Goal: Check status: Check status

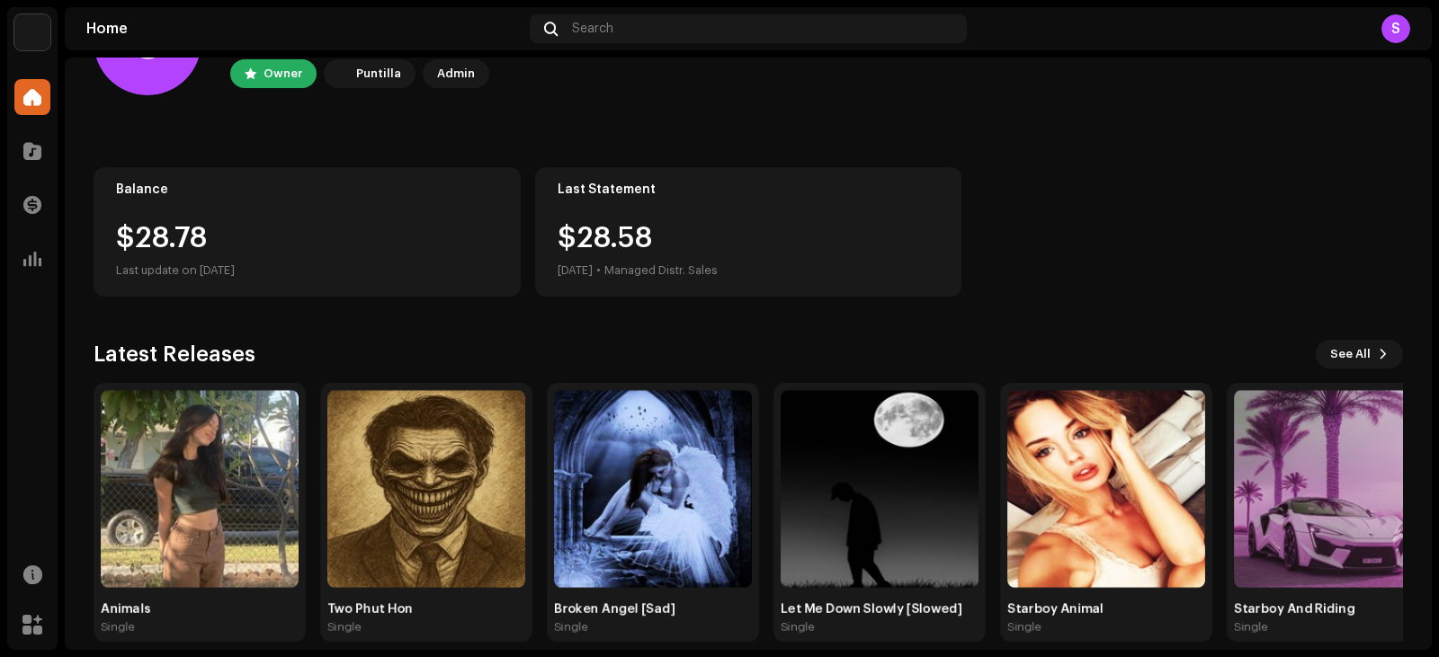
scroll to position [119, 0]
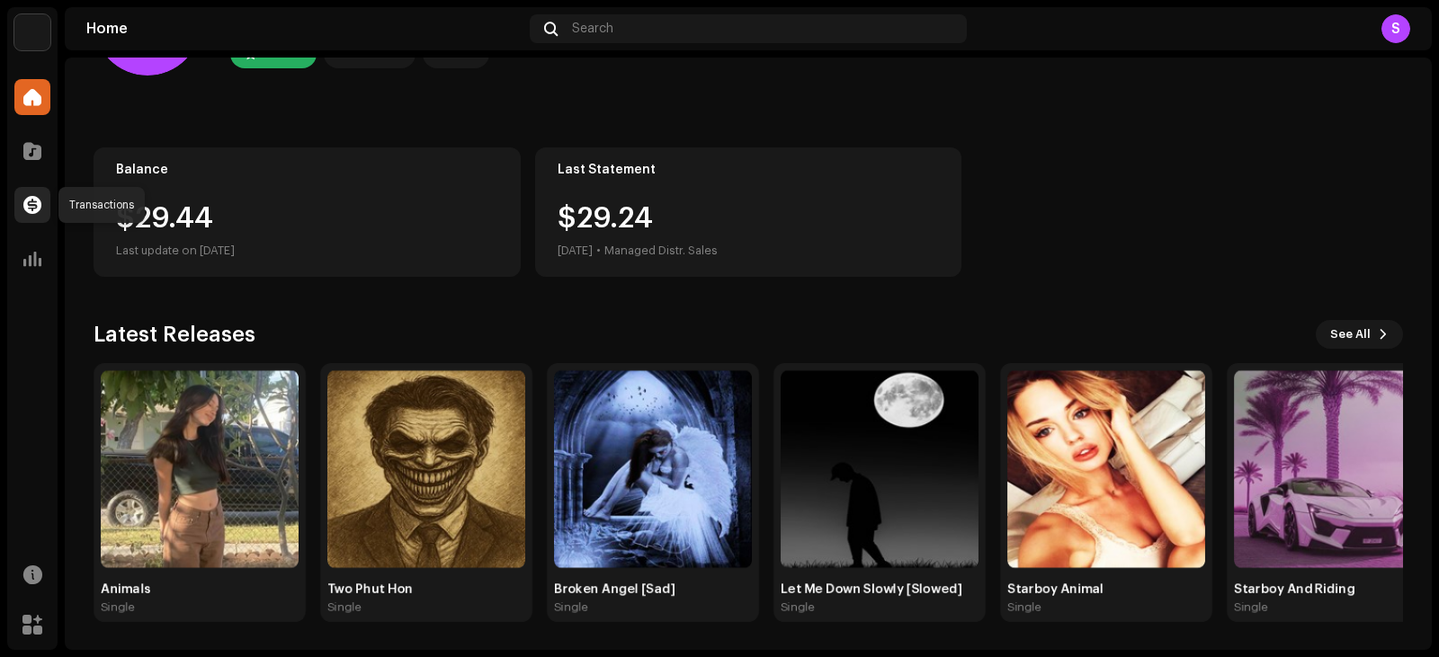
click at [32, 203] on span at bounding box center [32, 205] width 18 height 14
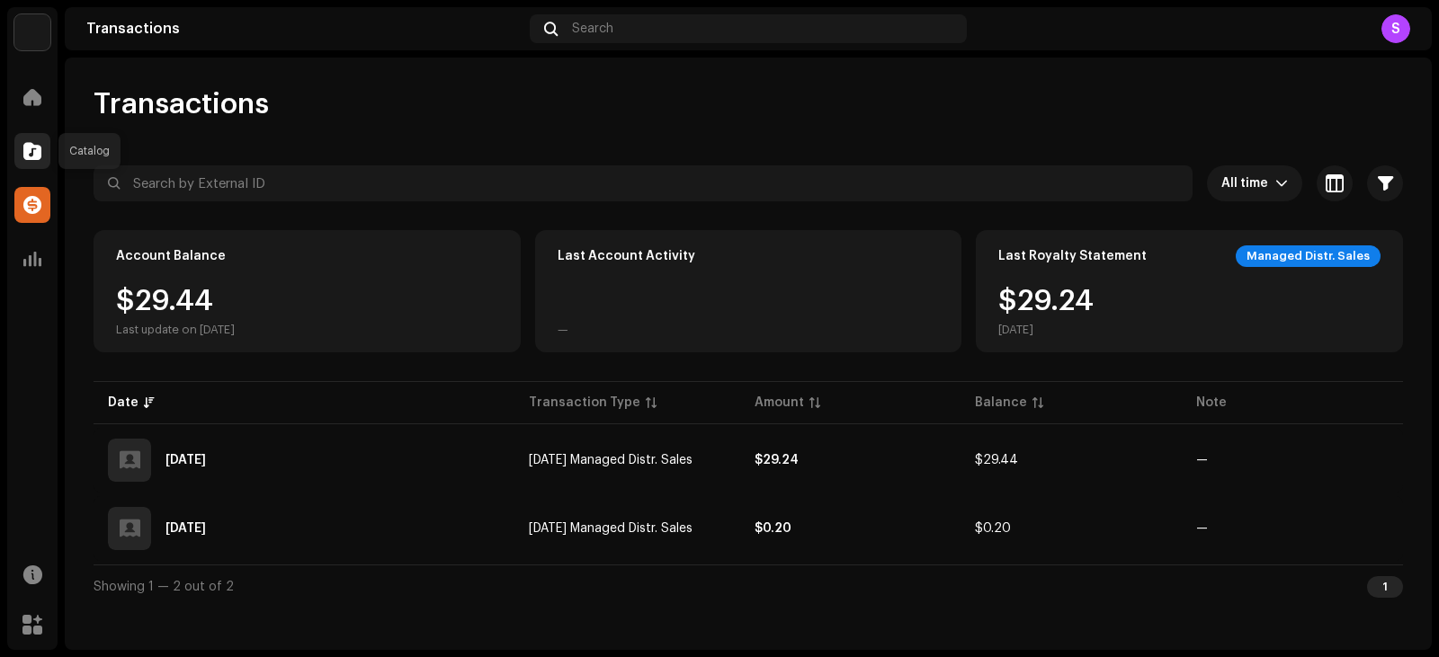
click at [30, 158] on span at bounding box center [32, 151] width 18 height 14
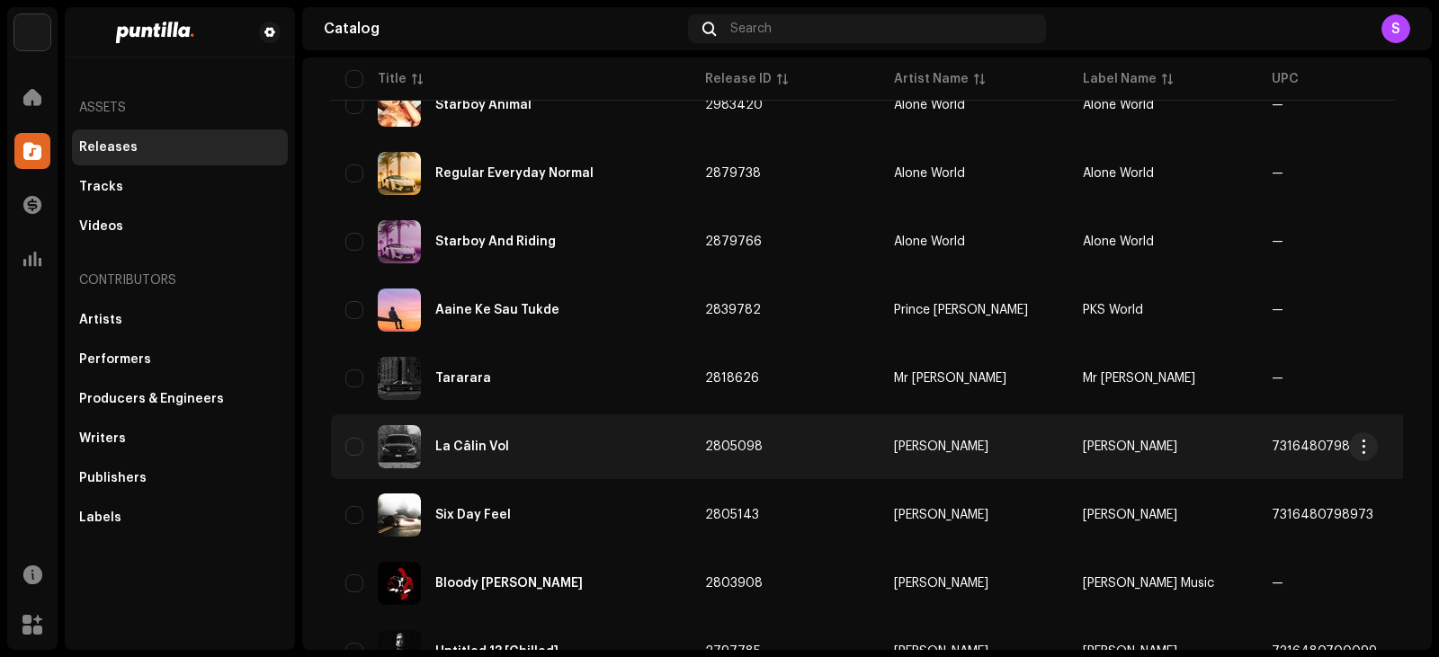
scroll to position [599, 0]
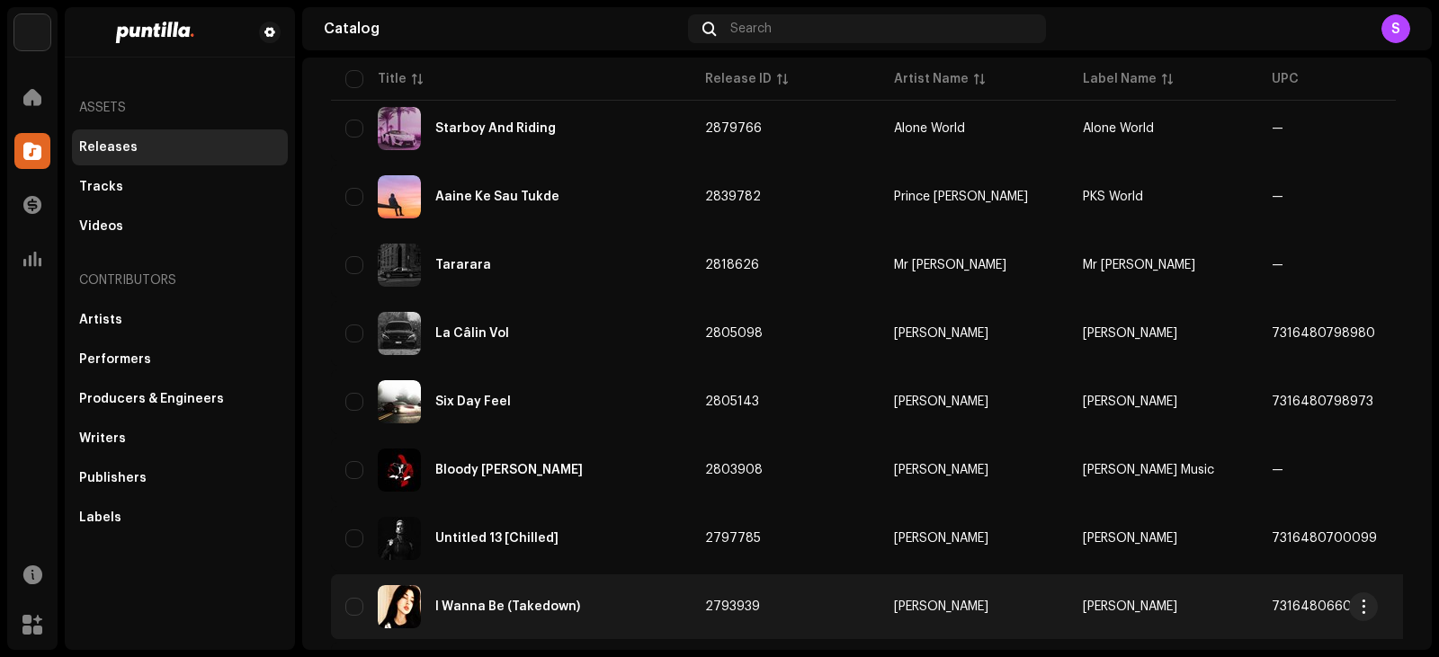
click at [814, 503] on td "2793939" at bounding box center [784, 607] width 189 height 65
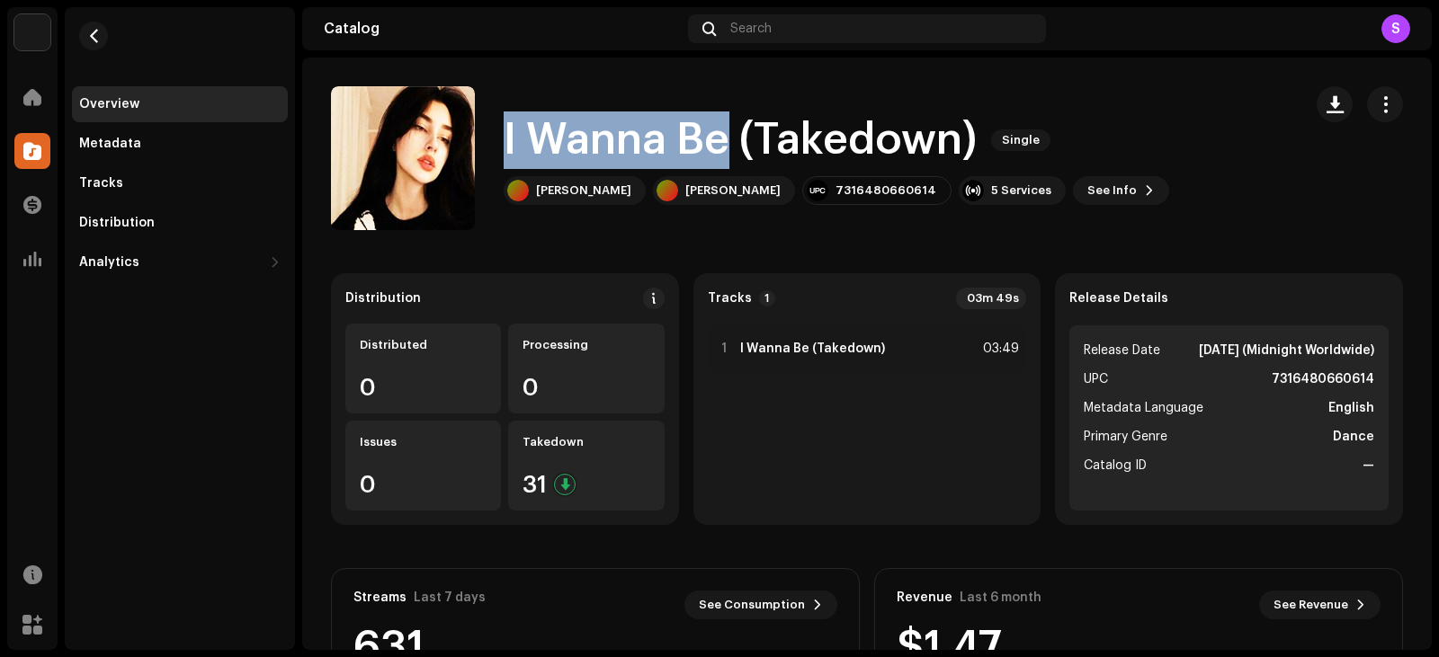
drag, startPoint x: 505, startPoint y: 133, endPoint x: 730, endPoint y: 141, distance: 224.9
click at [730, 141] on h1 "I Wanna Be (Takedown)" at bounding box center [739, 140] width 473 height 58
copy h1 "I Wanna Be"
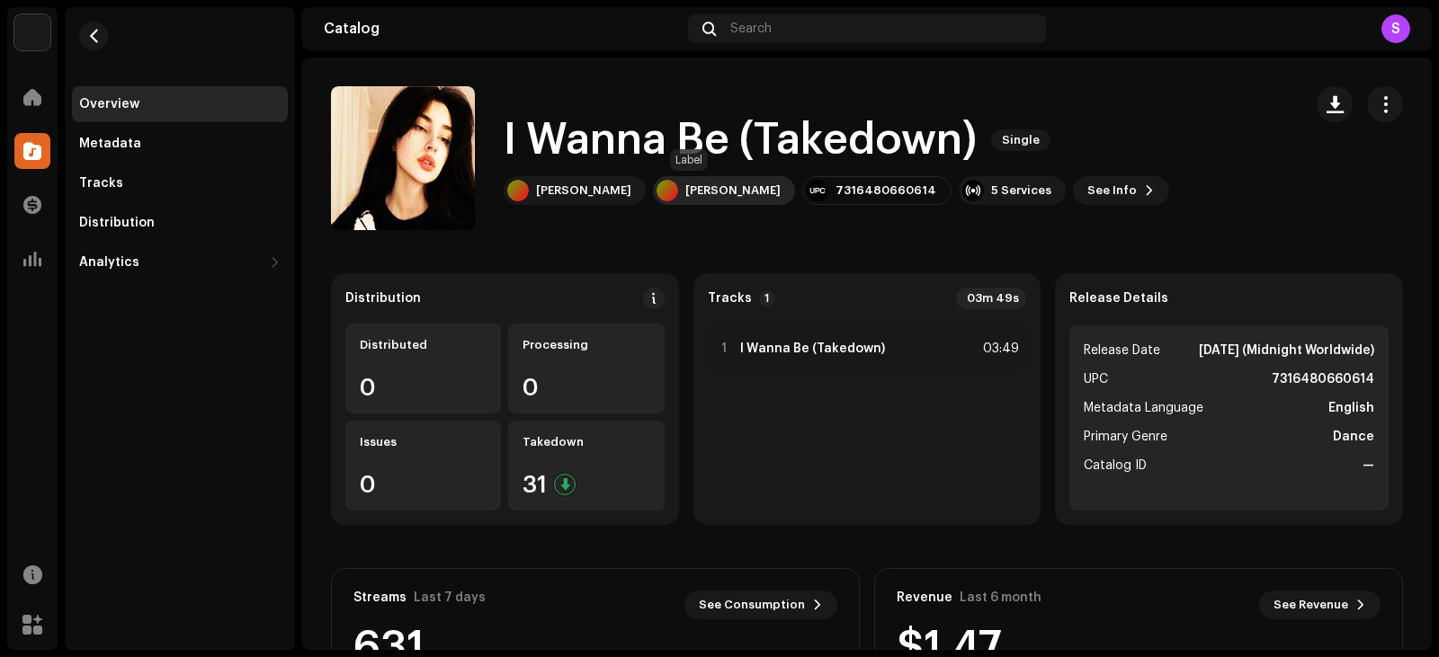
click at [698, 195] on div "[PERSON_NAME]" at bounding box center [732, 190] width 95 height 14
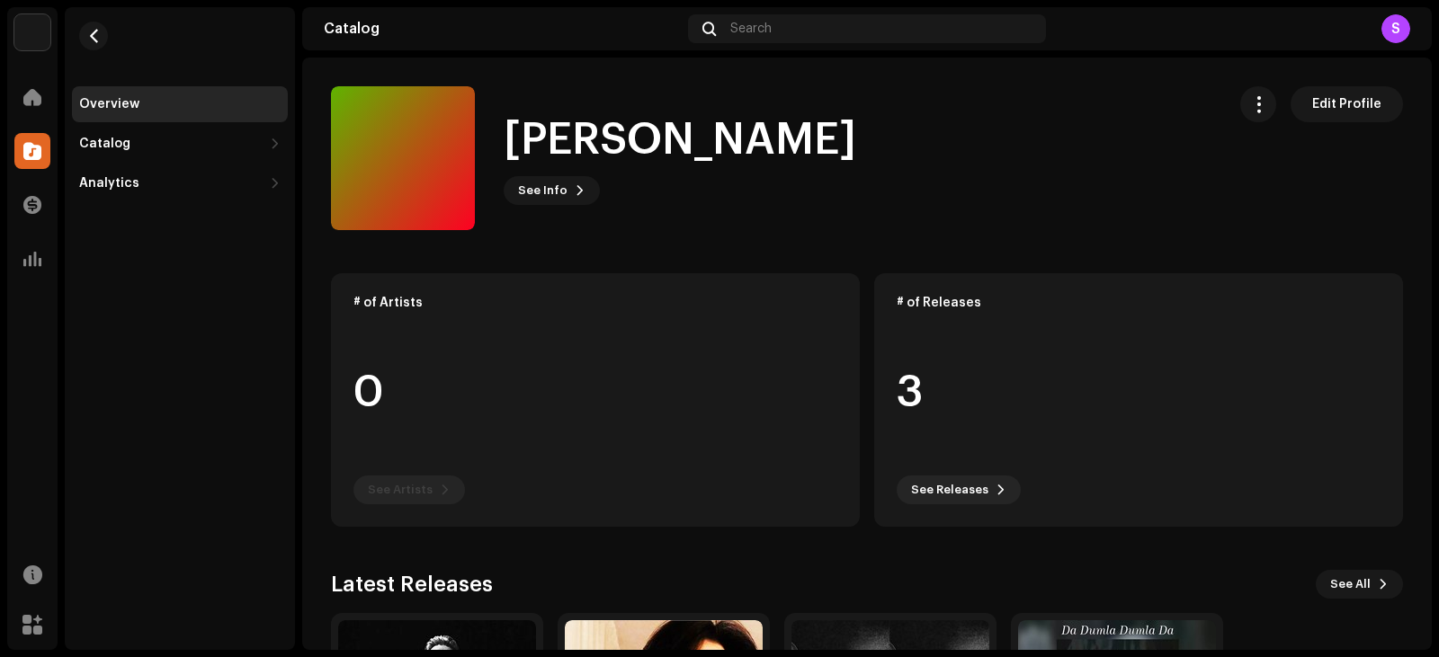
click at [551, 141] on h1 "[PERSON_NAME]" at bounding box center [679, 140] width 352 height 58
click at [102, 38] on button "button" at bounding box center [93, 36] width 29 height 29
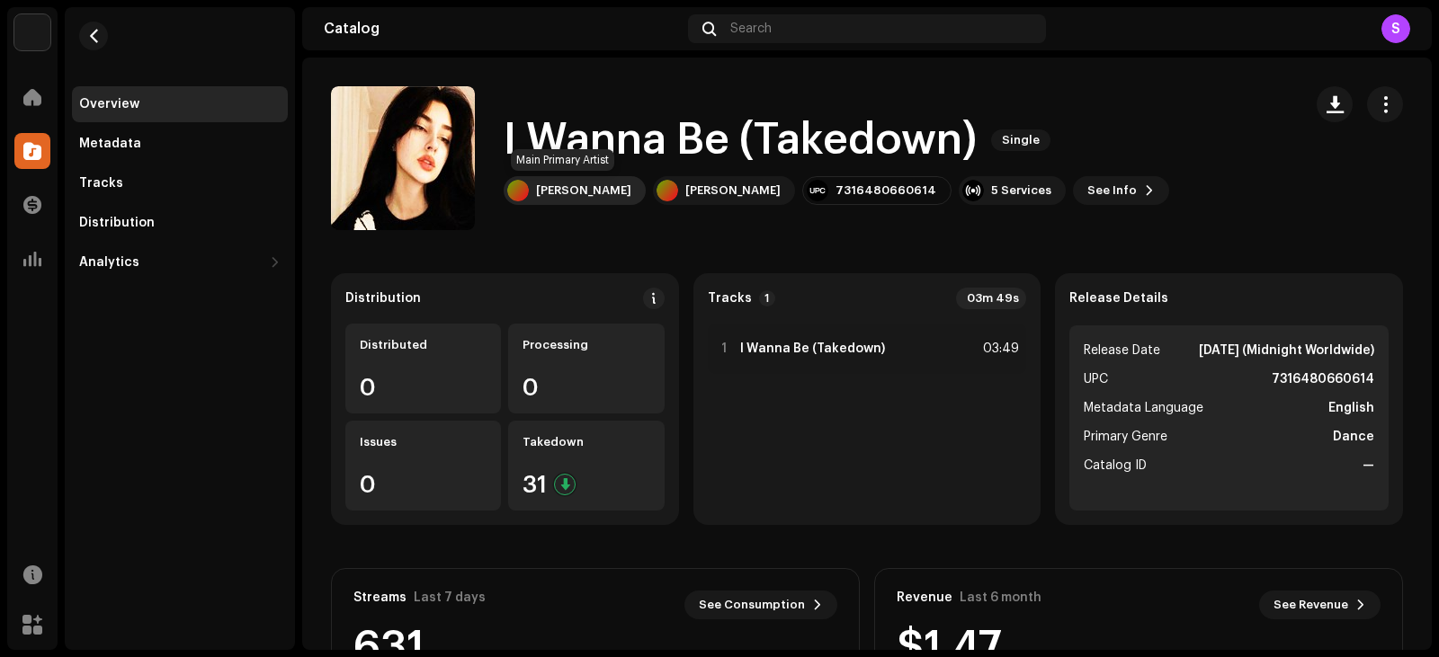
click at [562, 195] on div "[PERSON_NAME]" at bounding box center [583, 190] width 95 height 14
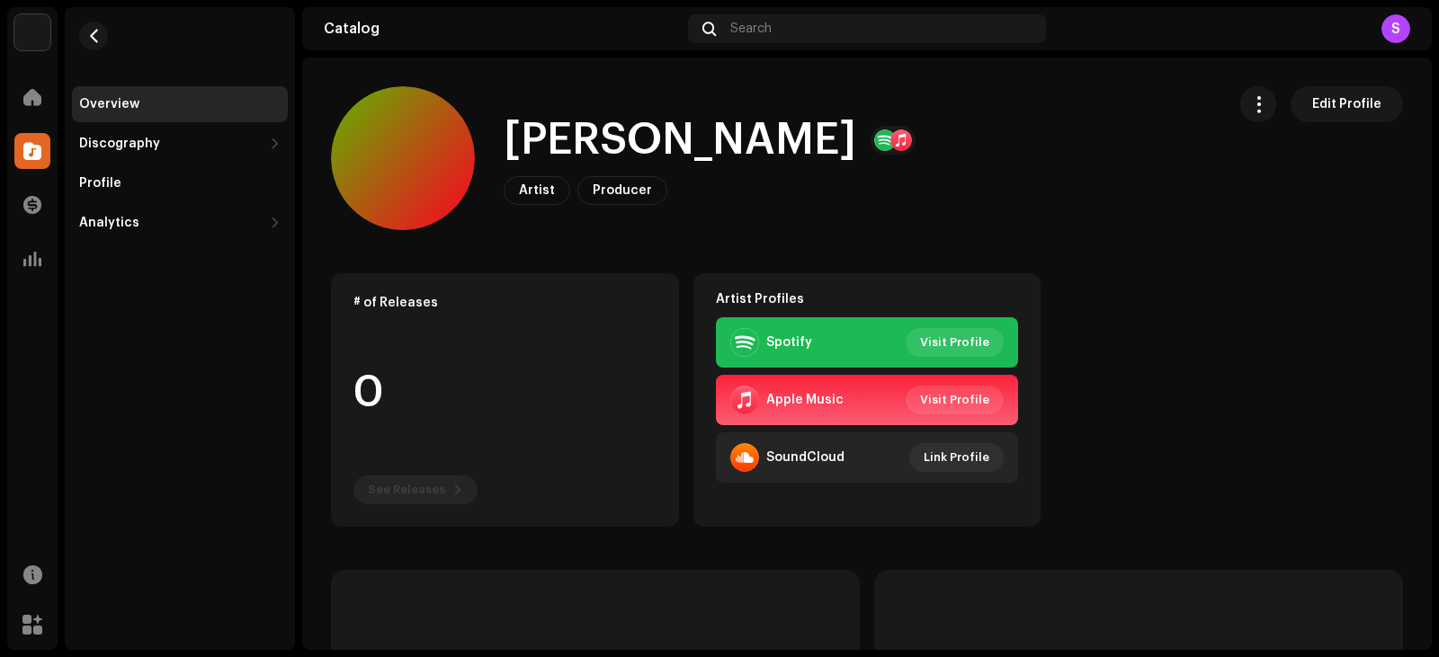
click at [533, 131] on h1 "[PERSON_NAME]" at bounding box center [679, 140] width 352 height 58
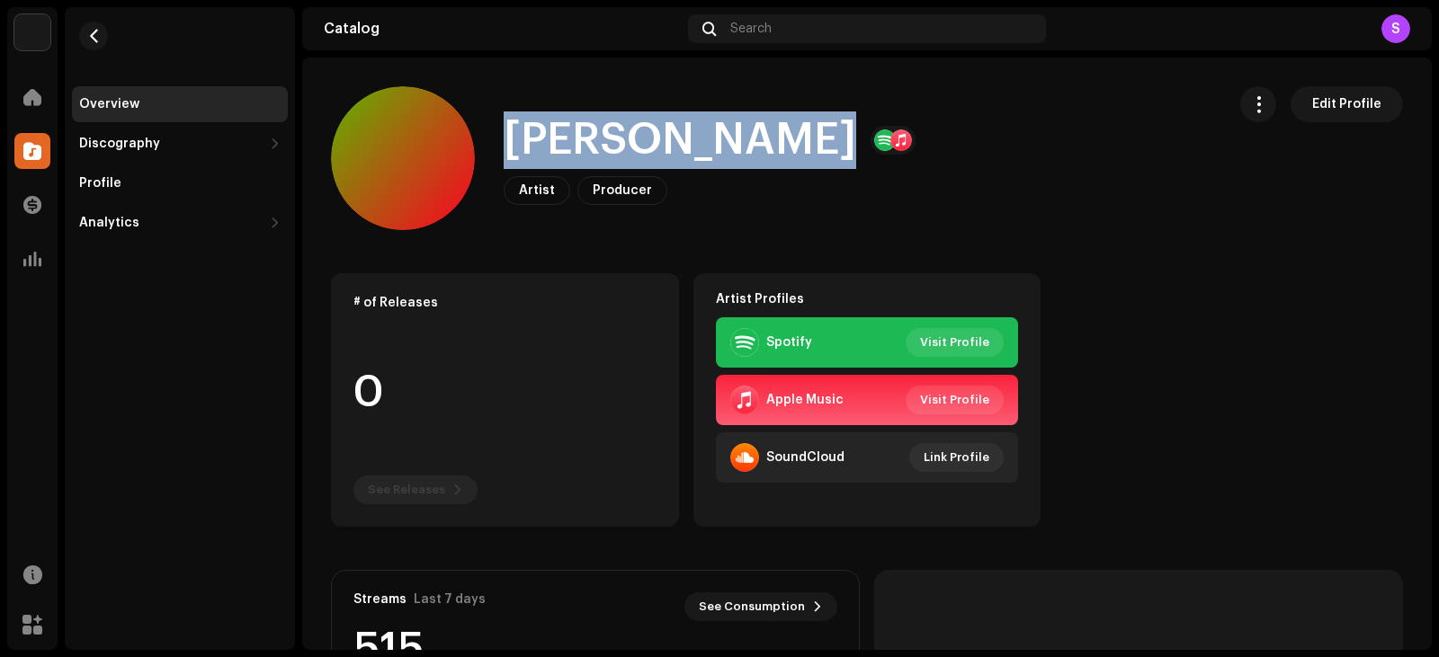
click at [533, 131] on h1 "[PERSON_NAME]" at bounding box center [679, 140] width 352 height 58
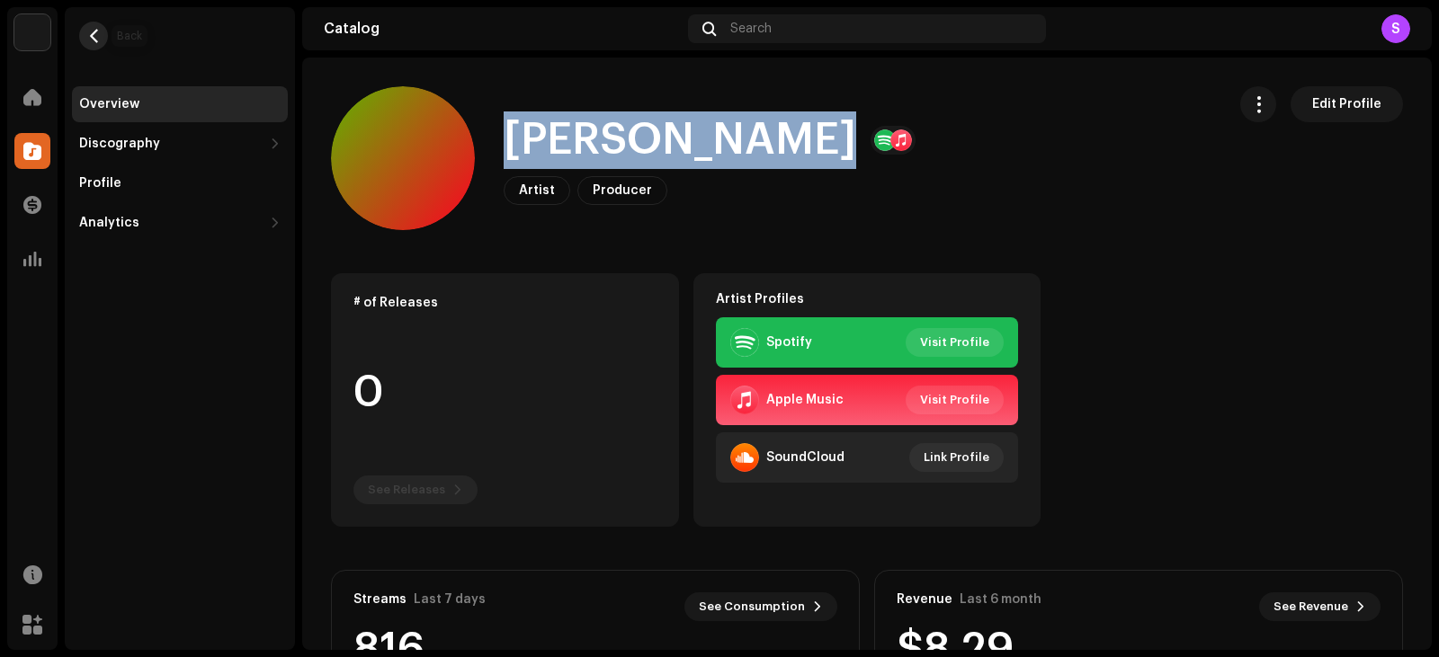
click at [83, 40] on button "button" at bounding box center [93, 36] width 29 height 29
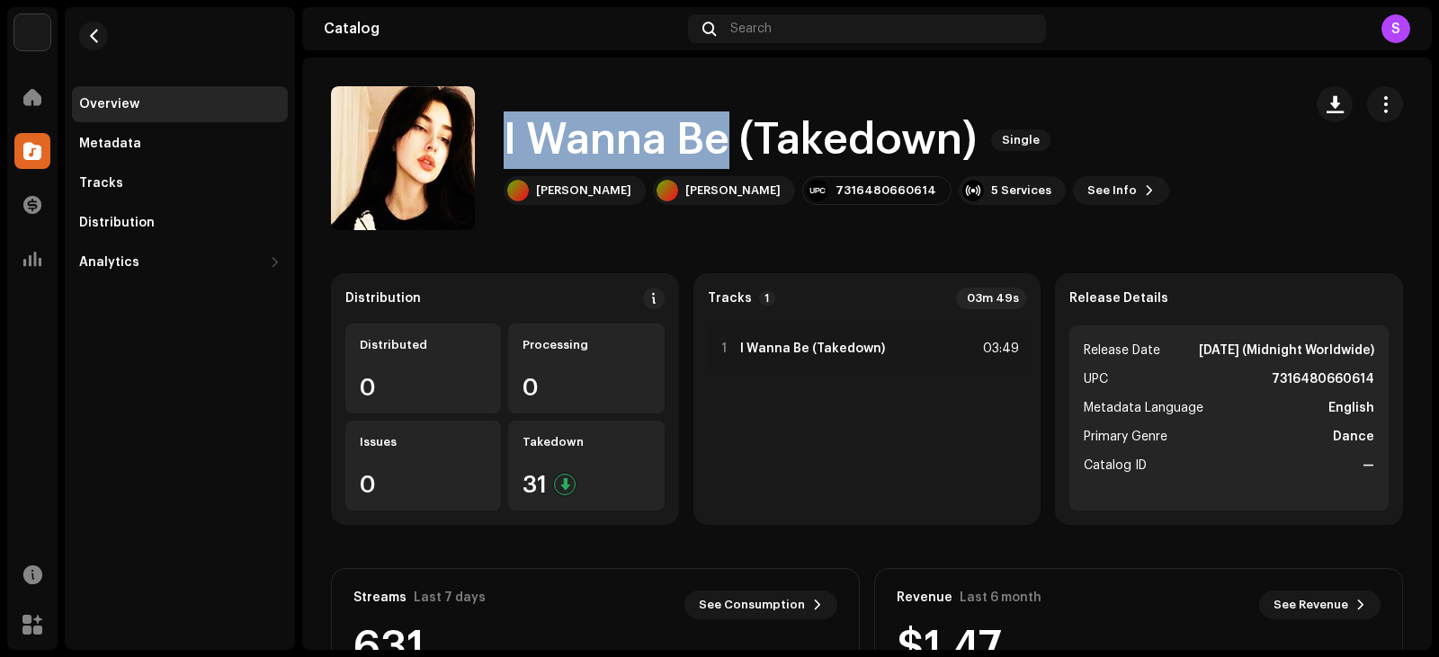
drag, startPoint x: 504, startPoint y: 134, endPoint x: 733, endPoint y: 127, distance: 228.5
click at [733, 127] on h1 "I Wanna Be (Takedown)" at bounding box center [739, 140] width 473 height 58
copy h1 "I Wanna Be"
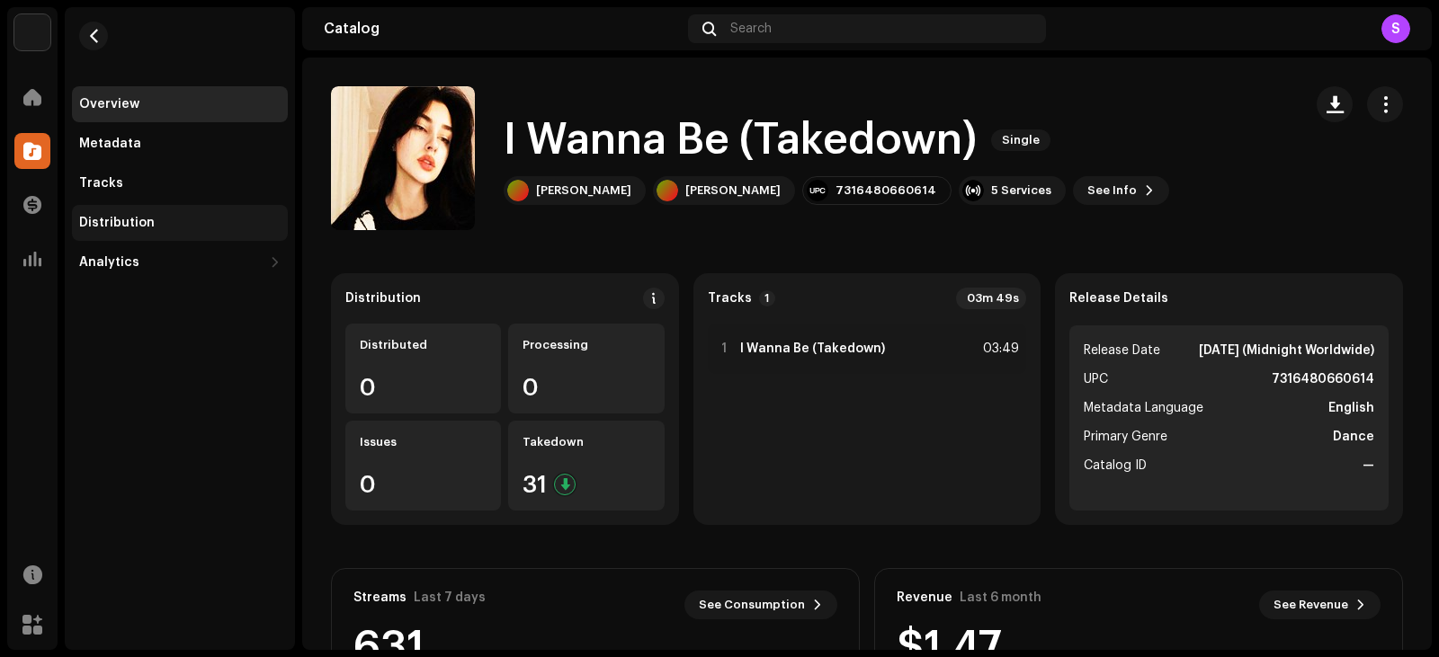
click at [163, 222] on div "Distribution" at bounding box center [179, 223] width 201 height 14
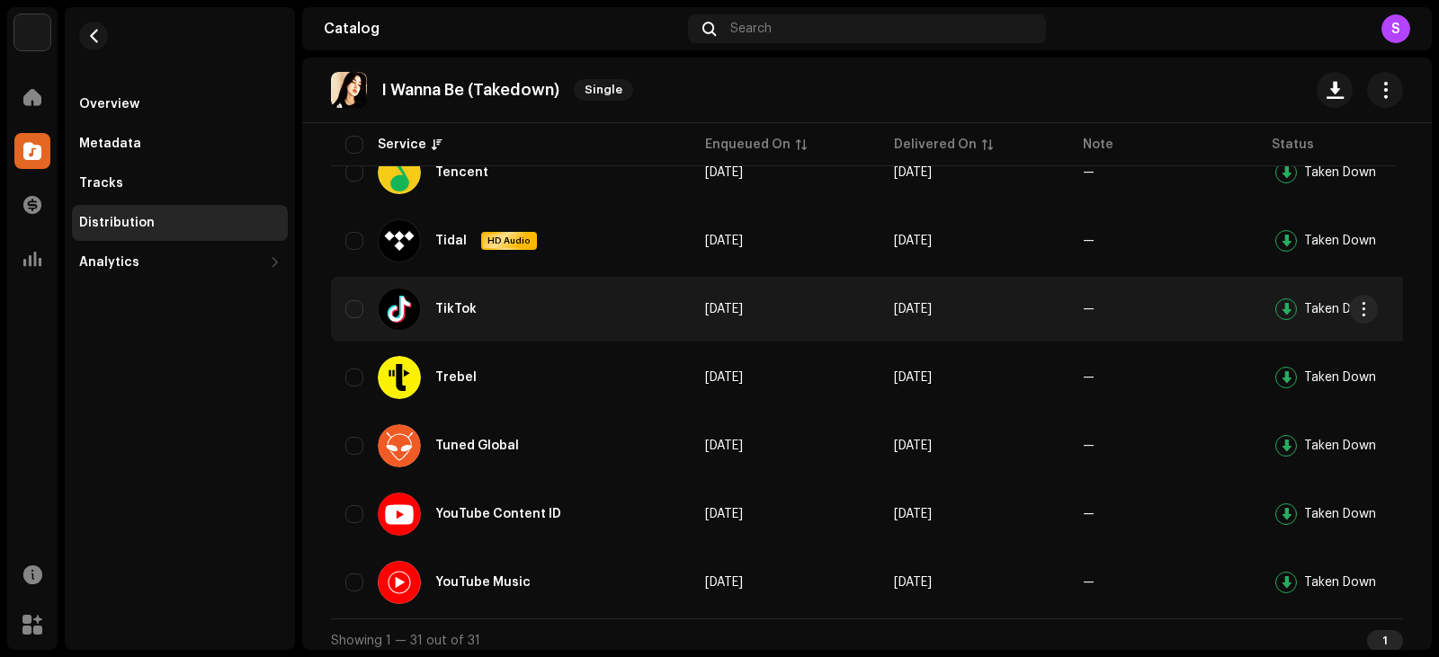
scroll to position [1924, 0]
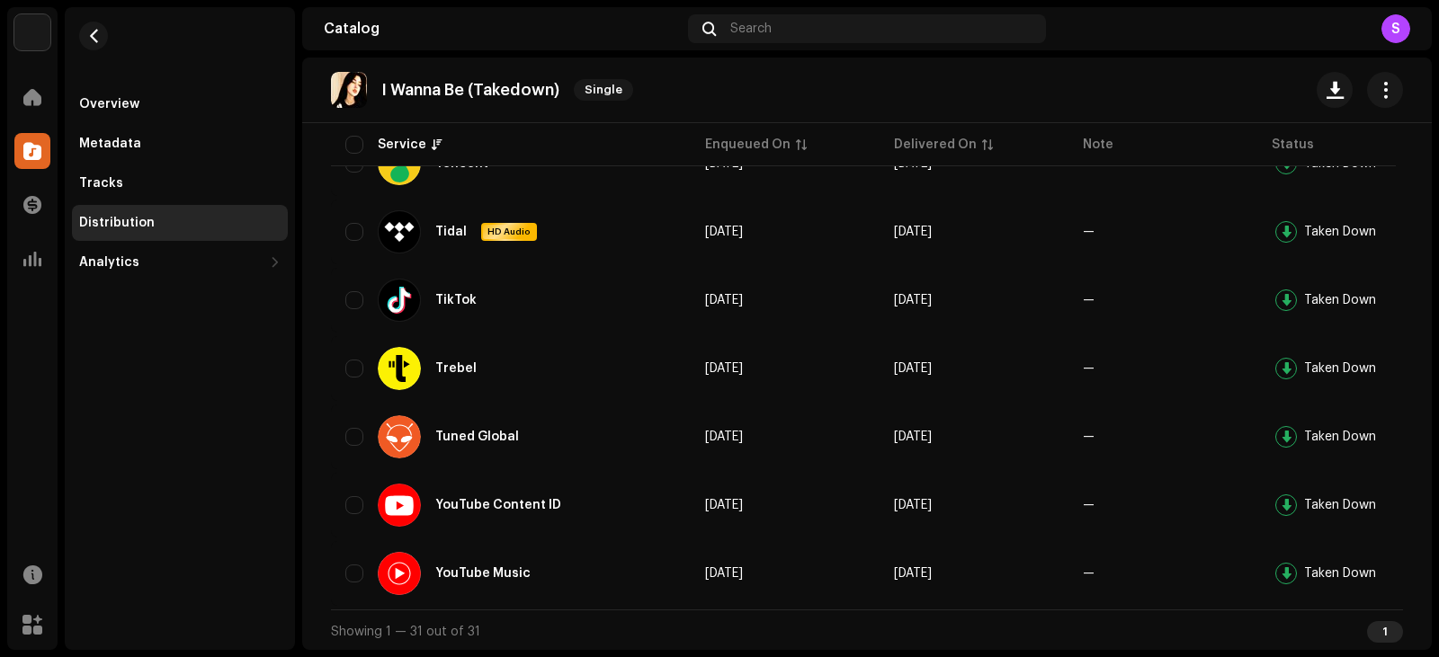
click at [16, 78] on div "Home" at bounding box center [32, 97] width 50 height 50
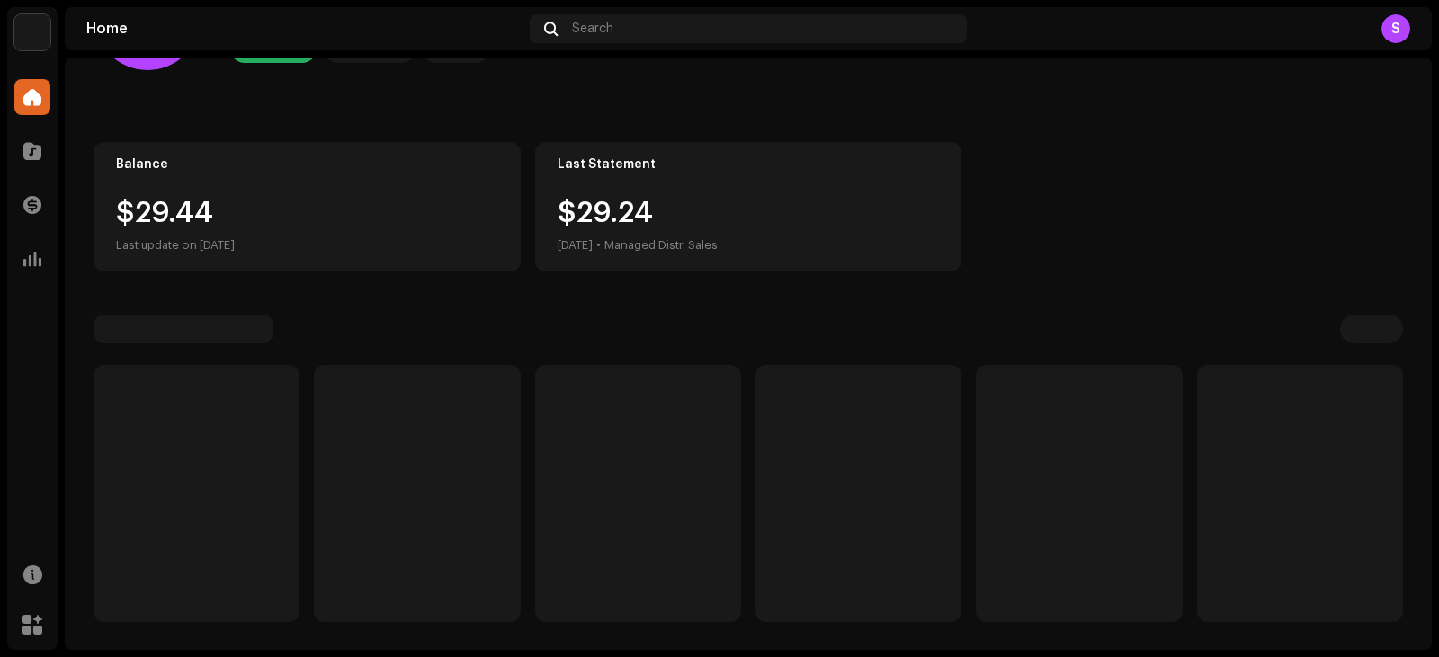
scroll to position [119, 0]
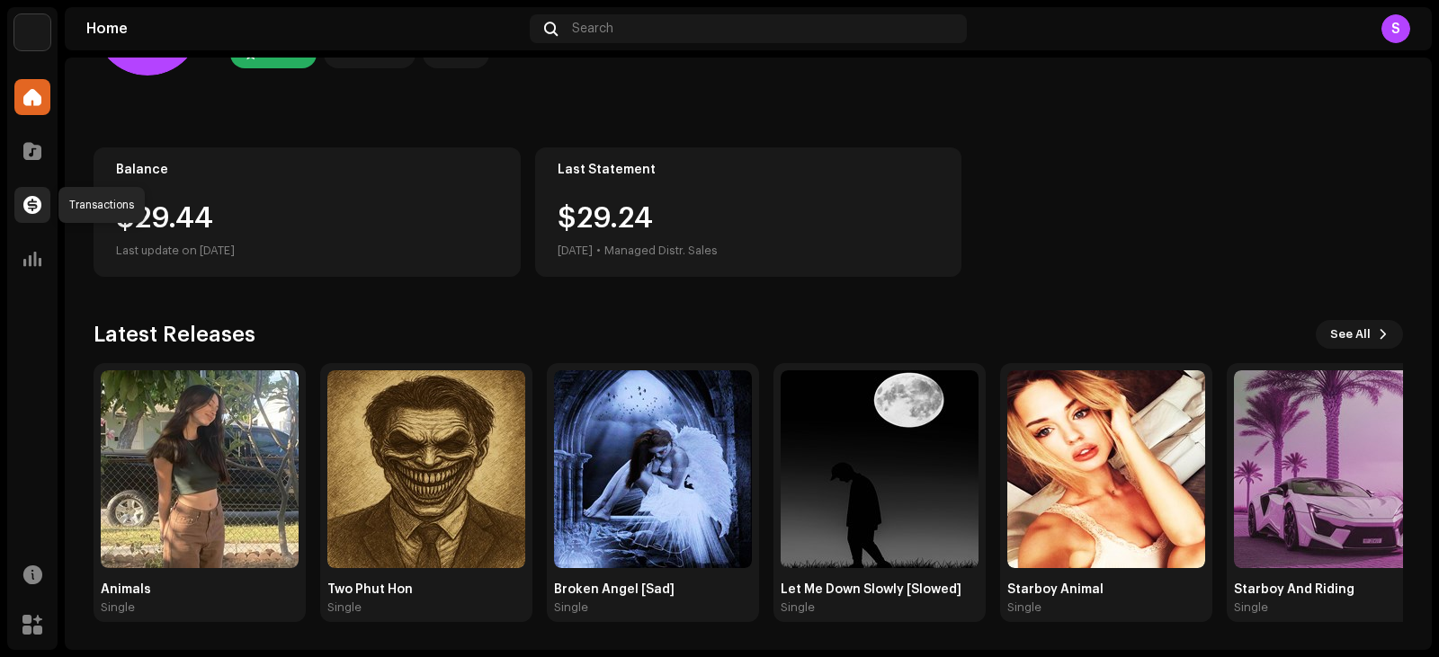
click at [32, 207] on span at bounding box center [32, 205] width 18 height 14
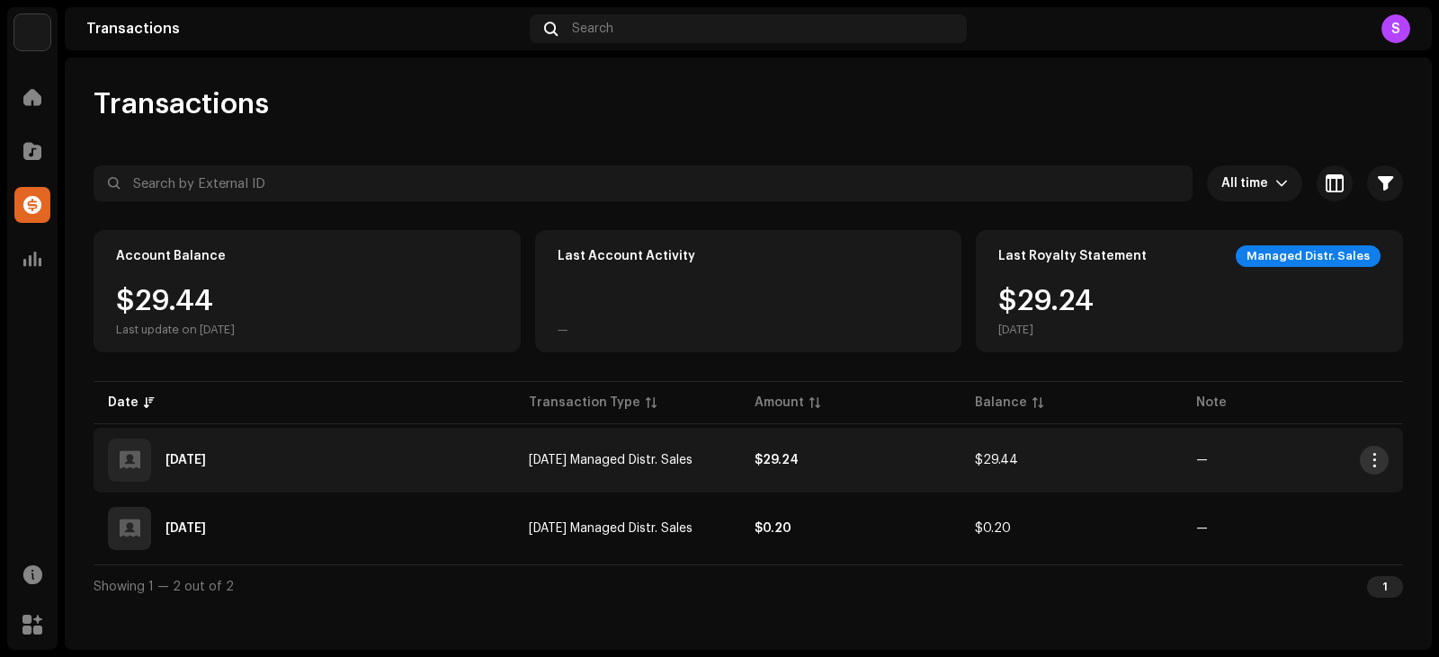
click at [1085, 455] on span "button" at bounding box center [1374, 460] width 13 height 14
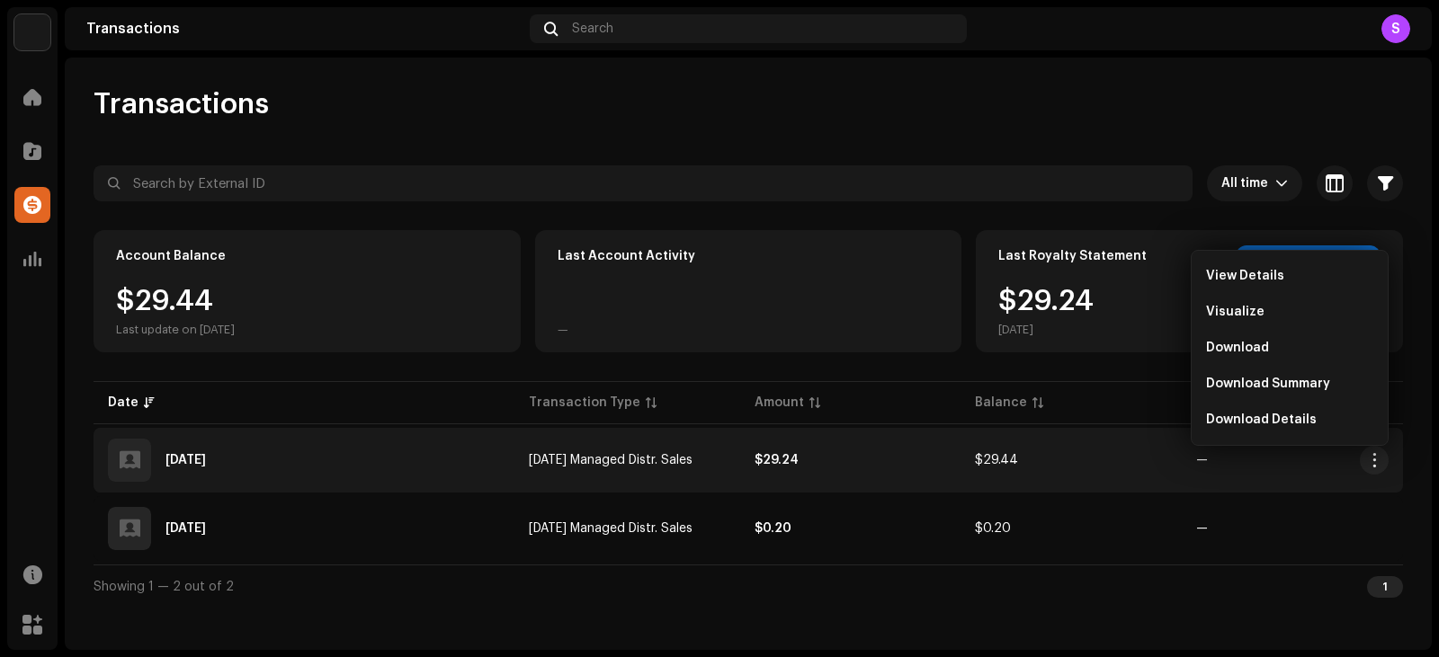
click at [337, 463] on div "[DATE]" at bounding box center [304, 460] width 392 height 43
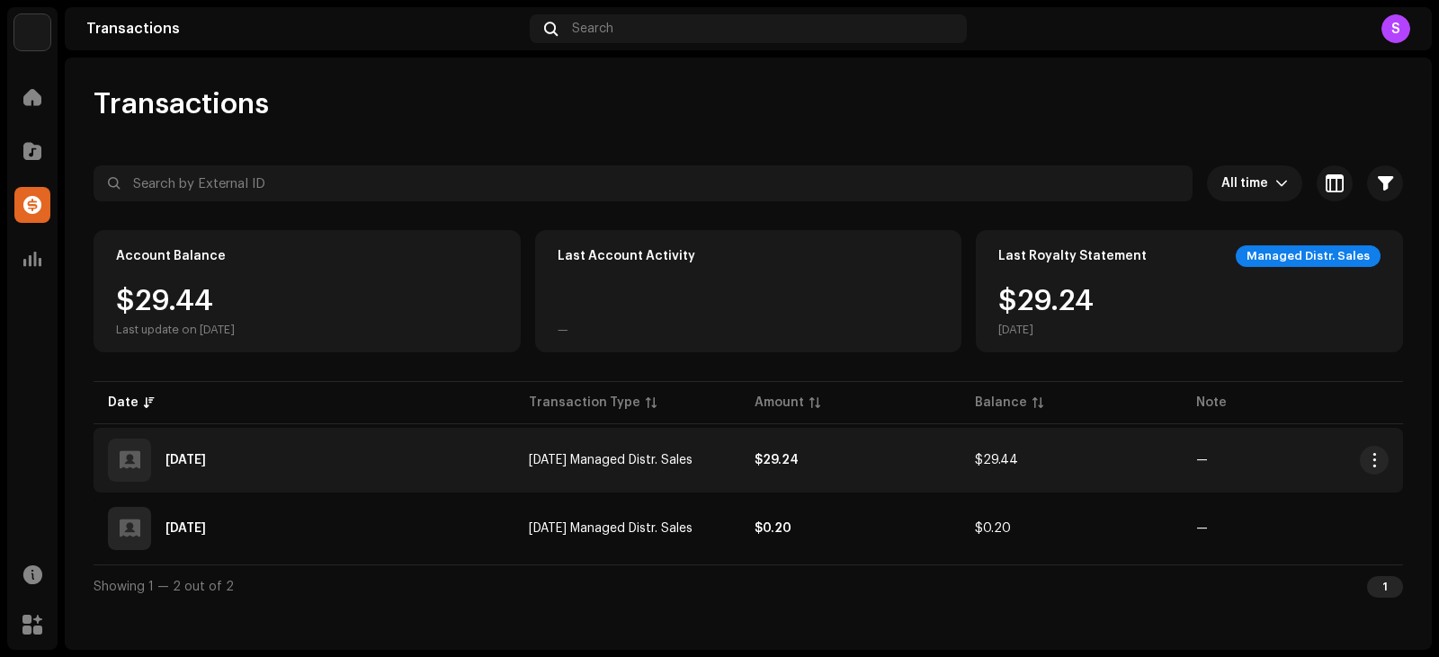
click at [302, 452] on div "[DATE]" at bounding box center [304, 460] width 392 height 43
click at [139, 459] on div at bounding box center [129, 460] width 43 height 43
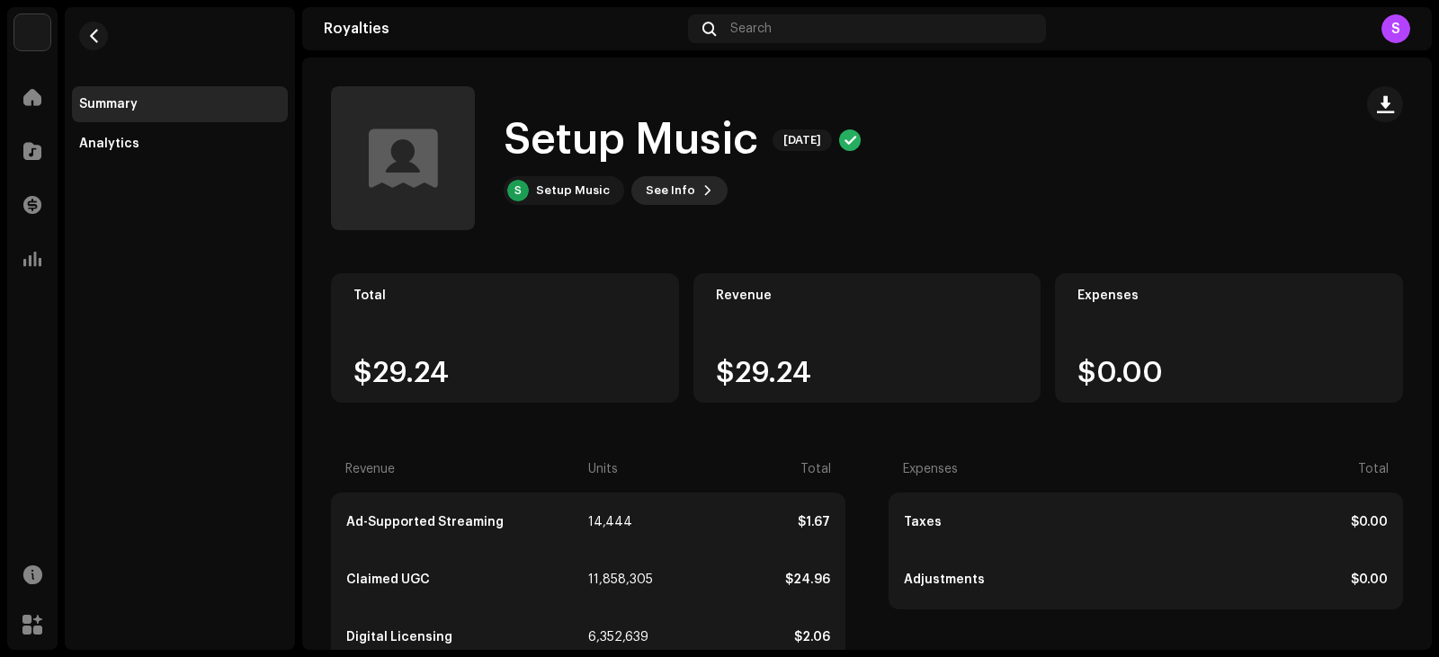
click at [703, 189] on span at bounding box center [707, 190] width 11 height 14
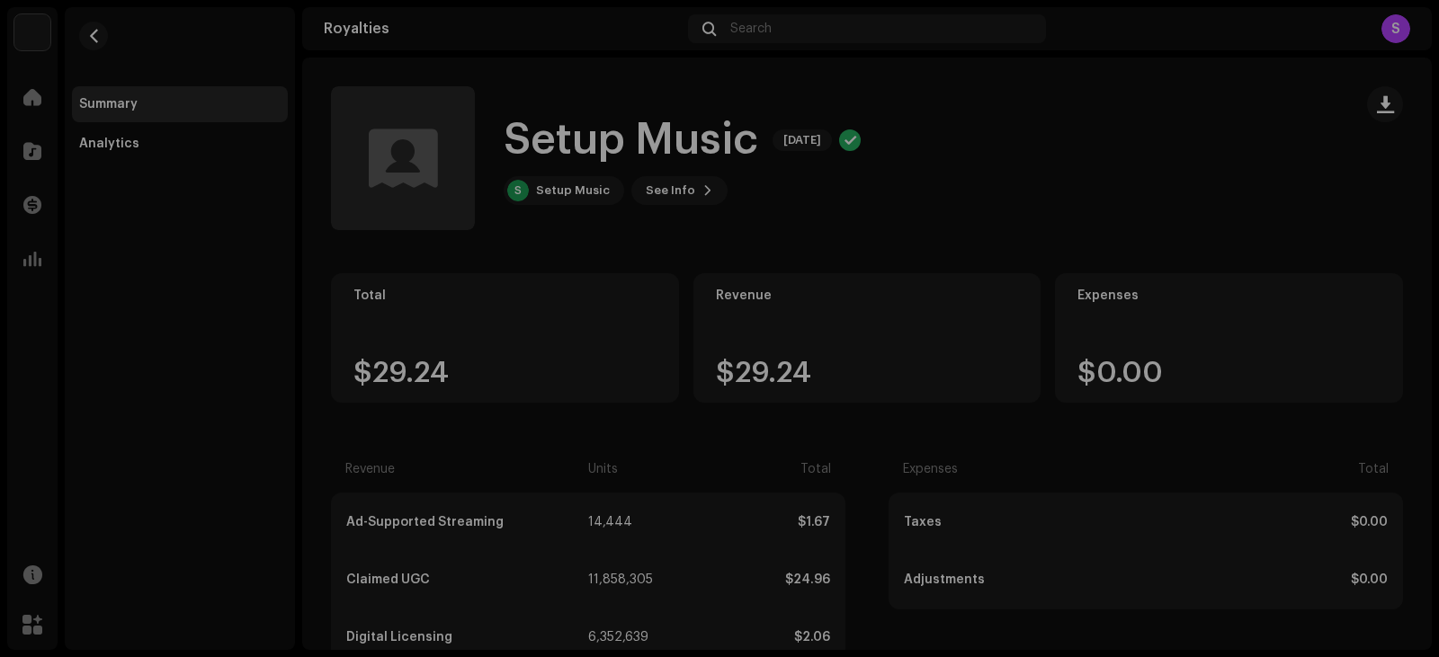
click at [1077, 180] on div "Setup Music 5451332 Payee ID 650469 Statement Month [DATE] Payor Puntilla Distr…" at bounding box center [719, 328] width 1439 height 657
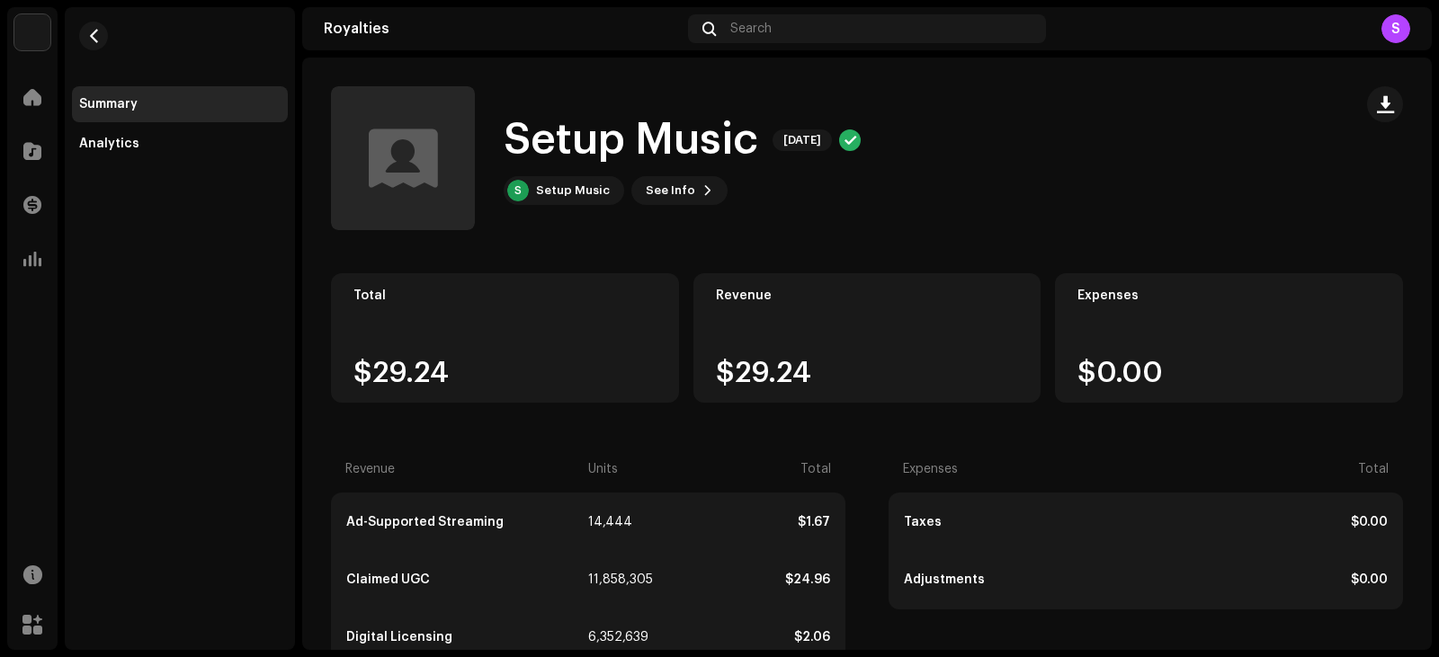
click at [21, 69] on div "Setup Music Home Catalog Transactions Analytics Resources Marketplace" at bounding box center [32, 328] width 50 height 643
click at [31, 86] on div at bounding box center [32, 97] width 36 height 36
